Goal: Information Seeking & Learning: Learn about a topic

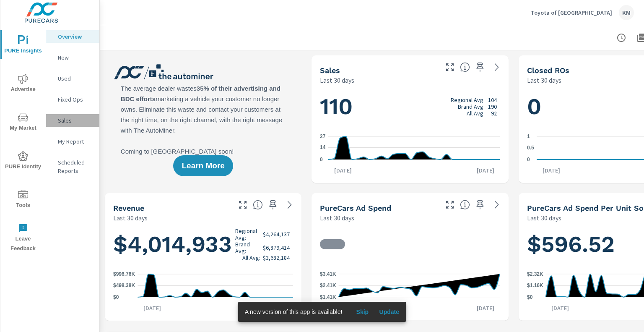
click at [65, 122] on p "Sales" at bounding box center [75, 120] width 35 height 8
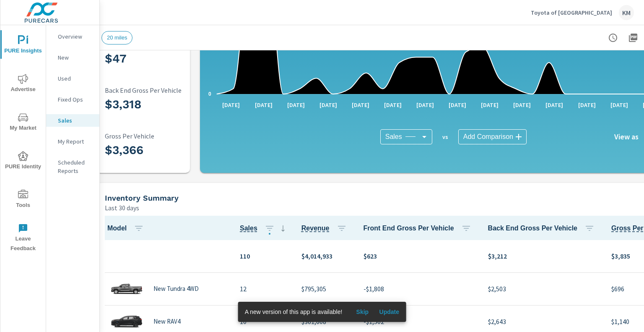
scroll to position [144, 10]
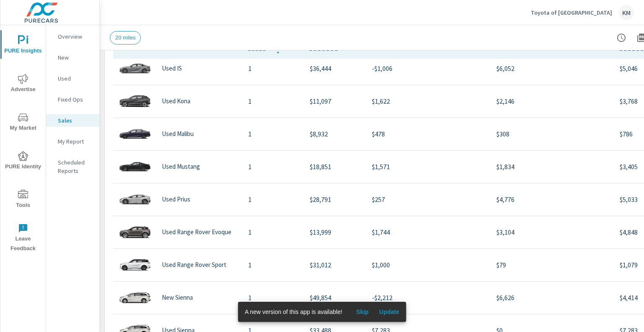
scroll to position [988, 0]
click at [65, 58] on p "New" at bounding box center [75, 57] width 35 height 8
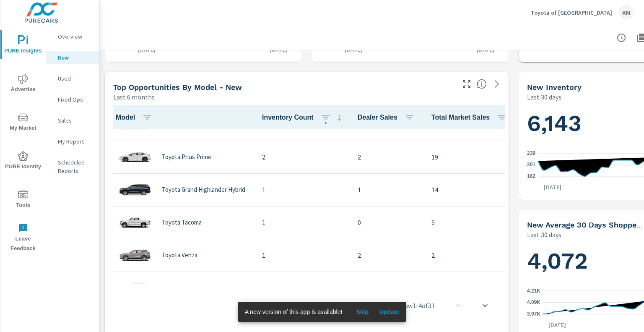
scroll to position [863, 0]
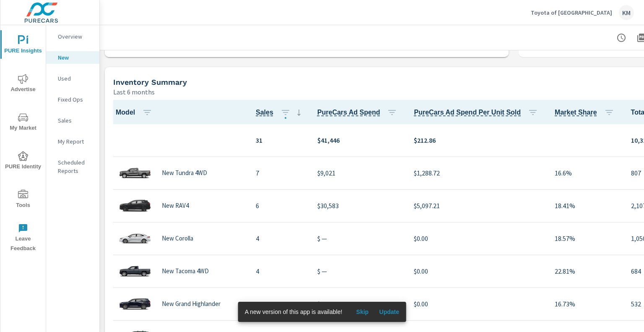
scroll to position [539, 0]
click at [70, 34] on p "Overview" at bounding box center [75, 36] width 35 height 8
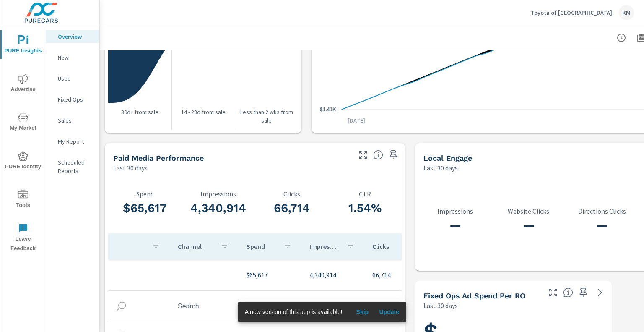
scroll to position [1101, 0]
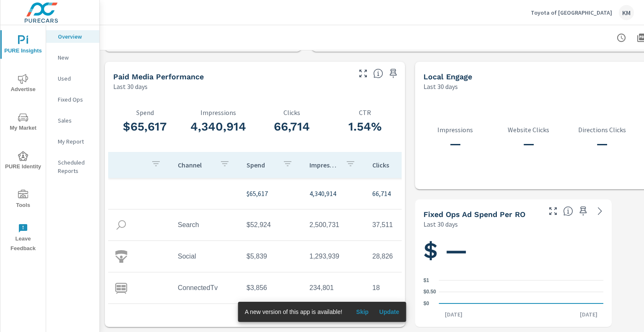
scroll to position [63, 0]
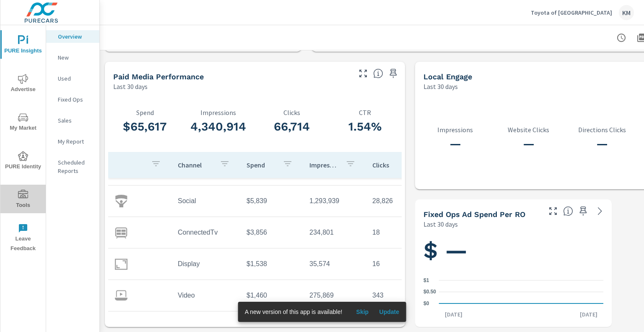
click at [29, 198] on span "Tools" at bounding box center [23, 200] width 40 height 21
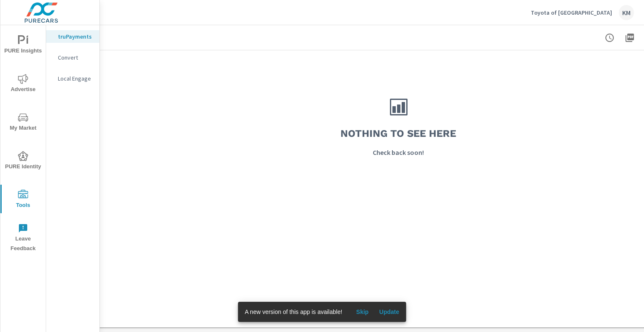
scroll to position [749, 14]
click at [24, 157] on icon "nav menu" at bounding box center [23, 156] width 10 height 10
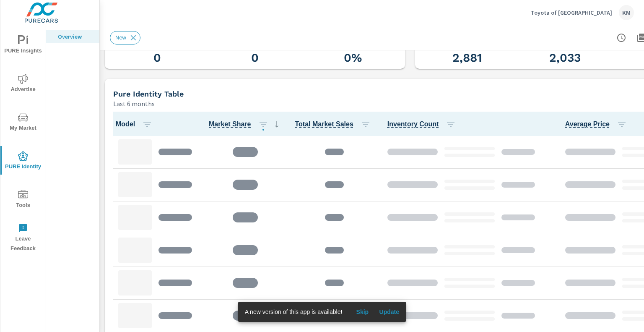
scroll to position [321, 0]
click at [360, 311] on span "Skip" at bounding box center [362, 312] width 20 height 8
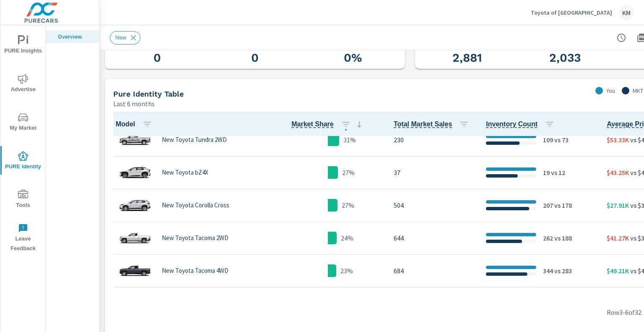
scroll to position [44, 0]
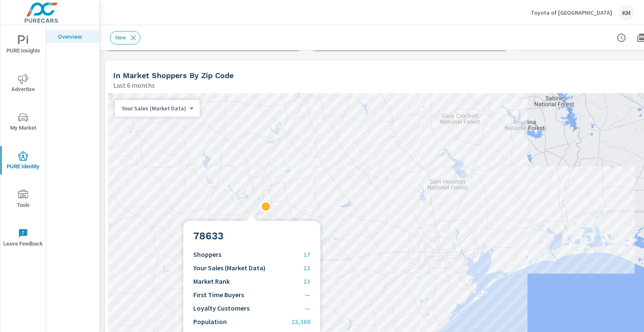
scroll to position [753, 0]
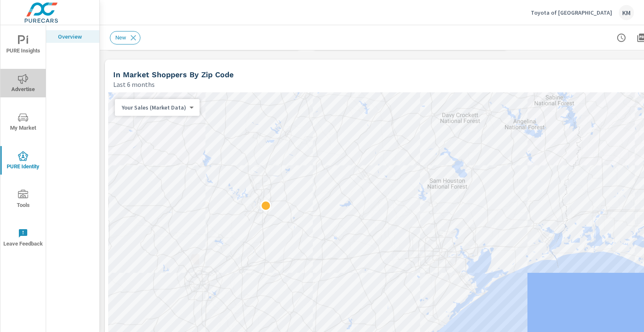
click at [23, 84] on span "Advertise" at bounding box center [23, 84] width 40 height 21
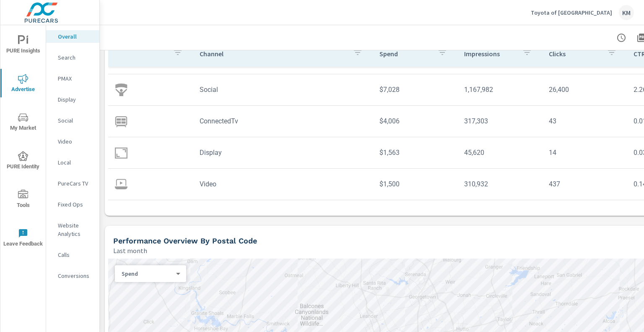
scroll to position [106, 0]
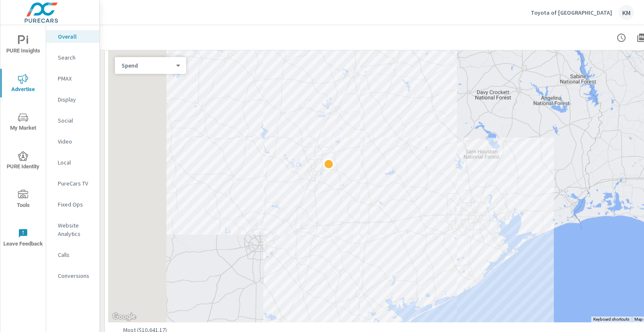
scroll to position [315, 0]
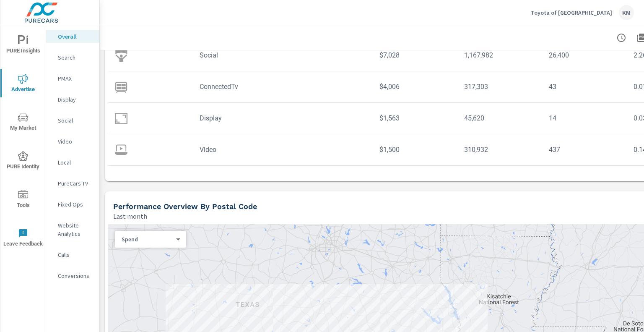
scroll to position [60, 0]
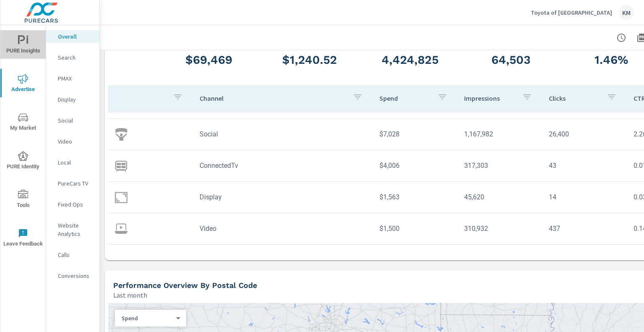
click at [23, 45] on span "PURE Insights" at bounding box center [23, 45] width 40 height 21
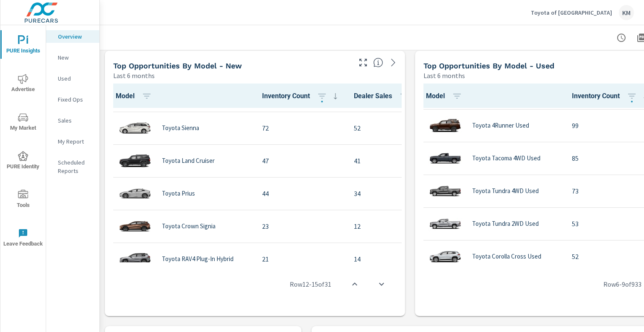
scroll to position [558, 0]
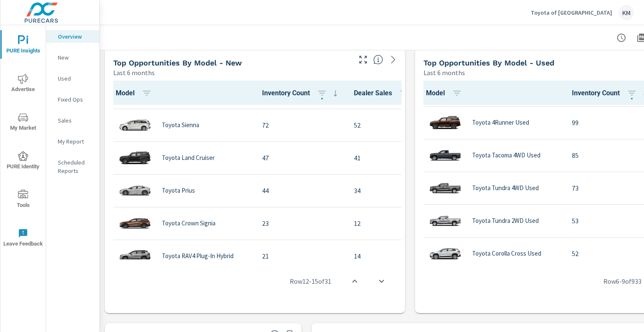
click at [324, 61] on div "Top Opportunities by Model - New" at bounding box center [231, 63] width 237 height 10
click at [365, 58] on icon "button" at bounding box center [363, 60] width 10 height 10
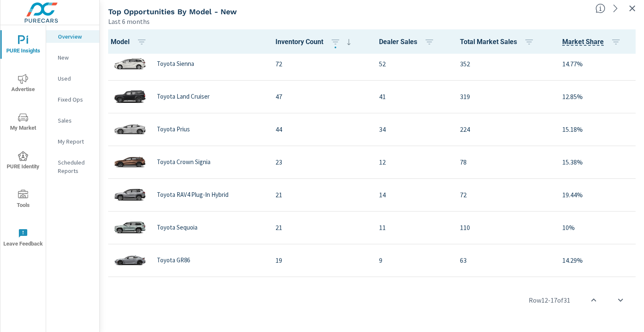
scroll to position [365, 0]
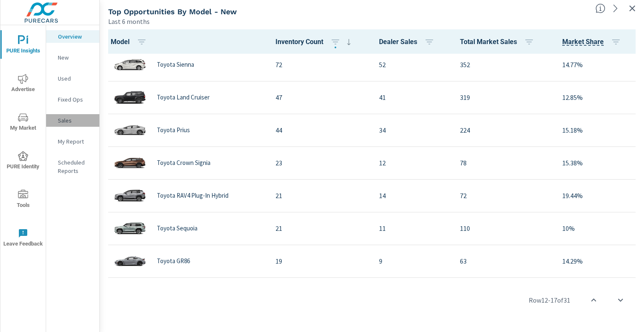
click at [69, 120] on p "Sales" at bounding box center [75, 120] width 35 height 8
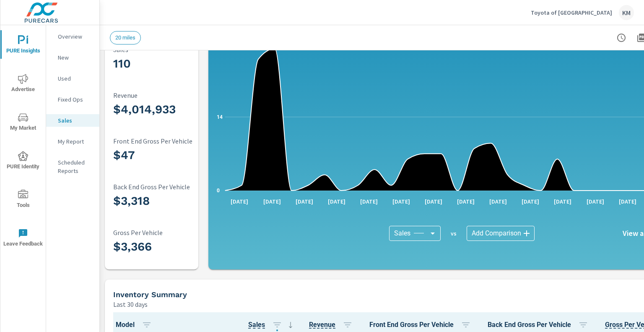
scroll to position [37, 0]
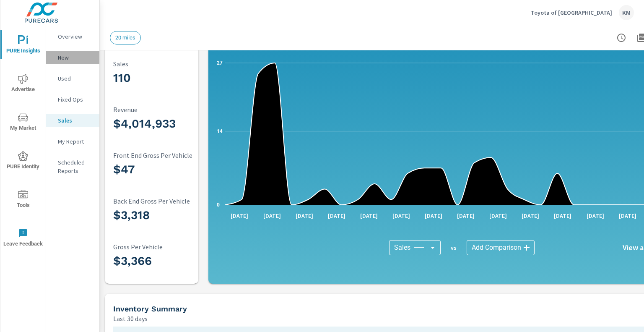
click at [64, 57] on p "New" at bounding box center [75, 57] width 35 height 8
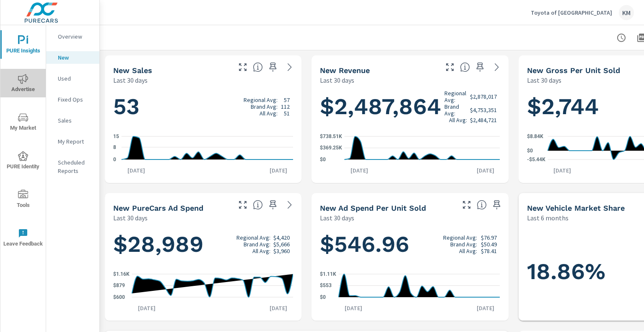
click at [20, 83] on icon "nav menu" at bounding box center [23, 79] width 10 height 10
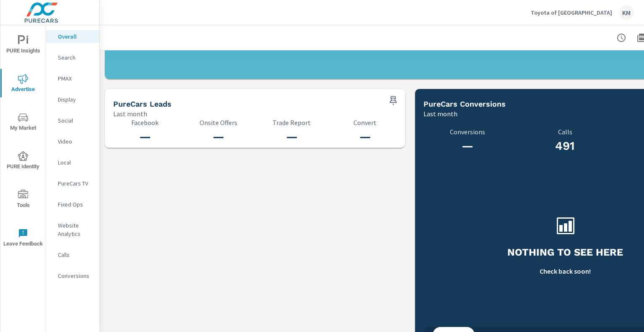
scroll to position [895, 0]
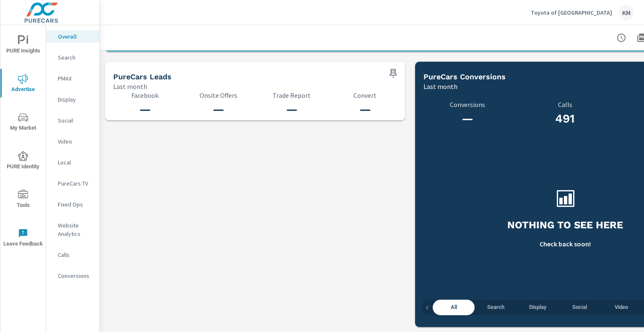
click at [22, 122] on icon "nav menu" at bounding box center [23, 117] width 10 height 10
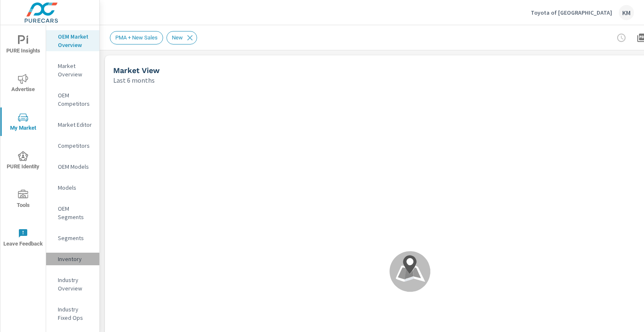
click at [69, 256] on p "Inventory" at bounding box center [75, 259] width 35 height 8
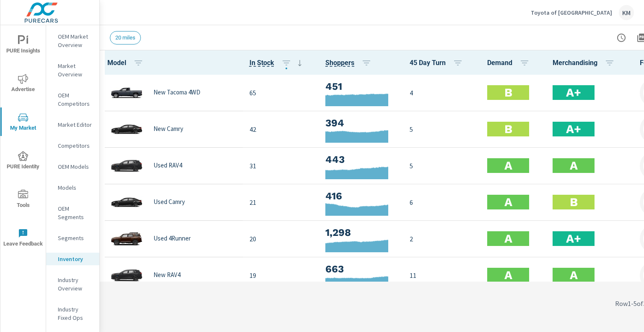
click at [418, 63] on span "45 Day Turn" at bounding box center [438, 63] width 57 height 10
drag, startPoint x: 418, startPoint y: 63, endPoint x: 386, endPoint y: 48, distance: 35.5
click at [386, 48] on div "20 miles" at bounding box center [410, 37] width 601 height 25
